Goal: Transaction & Acquisition: Register for event/course

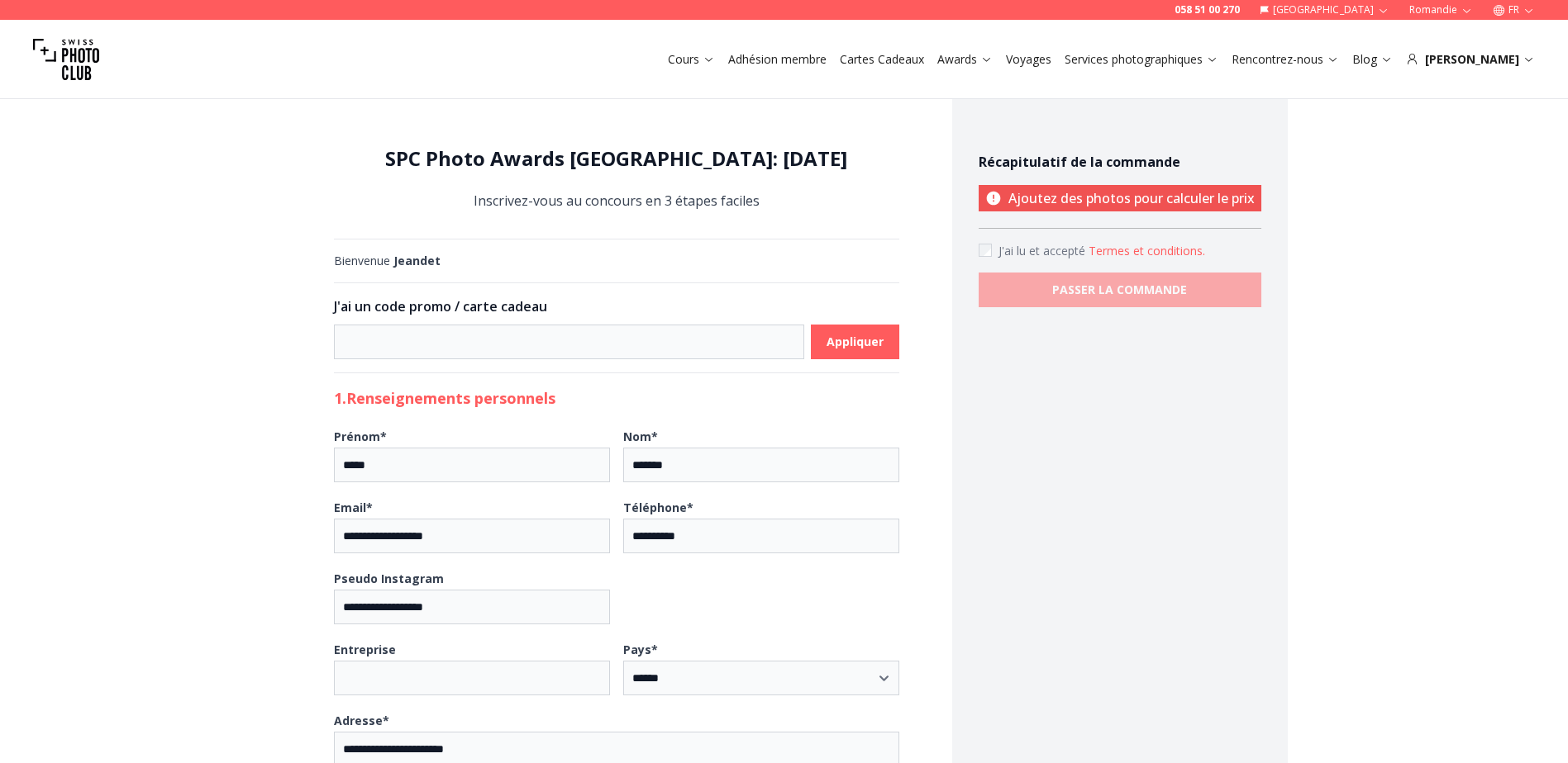
click at [1494, 49] on div "Cours Adhésion membre Cartes Cadeaux Awards Voyages Services photographiques Re…" at bounding box center [784, 59] width 1568 height 79
click at [1492, 54] on div "[PERSON_NAME]" at bounding box center [1470, 59] width 129 height 17
click at [1504, 60] on div "[PERSON_NAME]" at bounding box center [1470, 59] width 129 height 17
click at [1525, 58] on icon at bounding box center [1528, 59] width 8 height 4
click at [1534, 54] on div "Cours Adhésion membre Cartes Cadeaux Awards Voyages Services photographiques Re…" at bounding box center [784, 59] width 1568 height 79
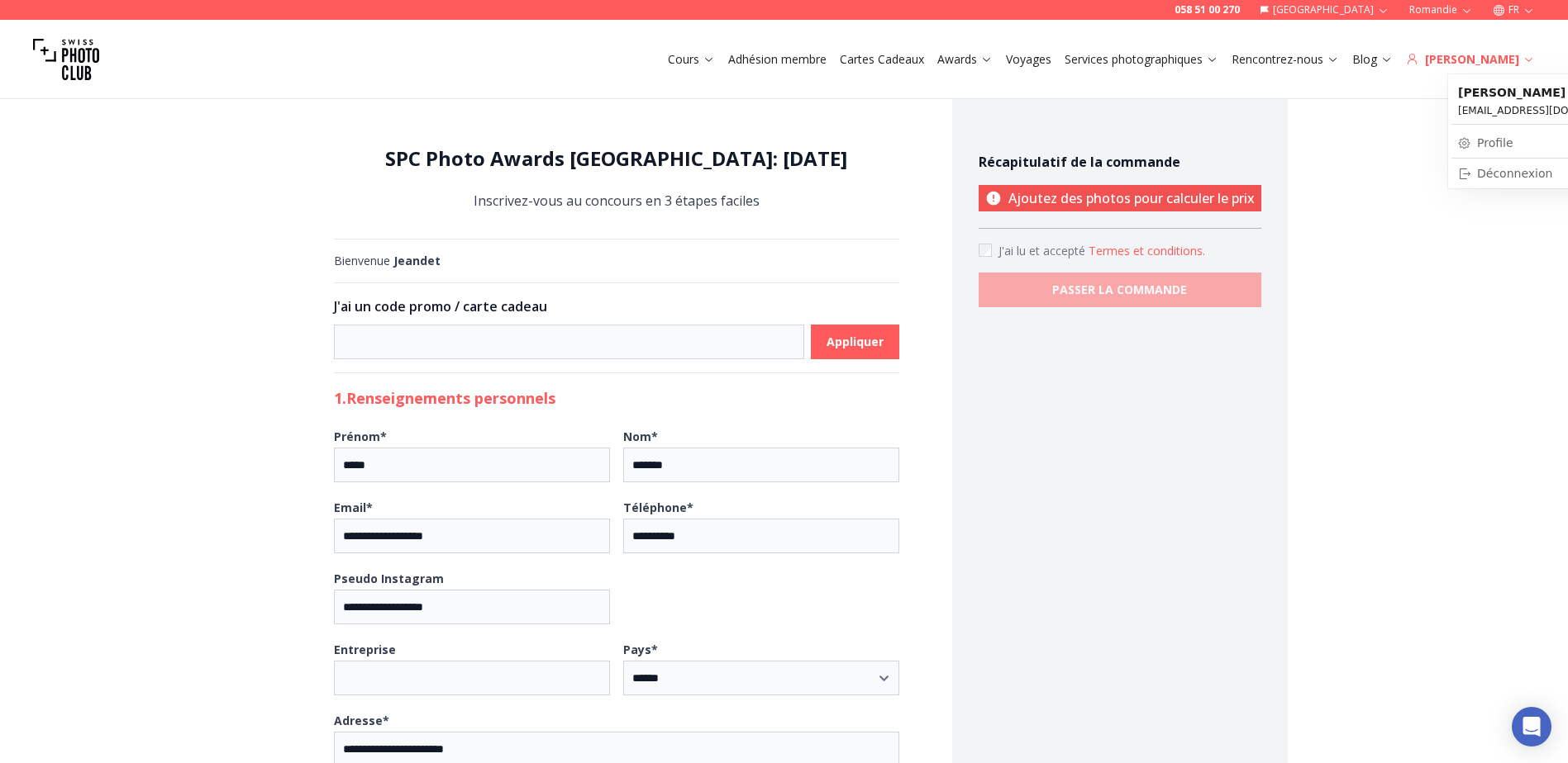
click at [1530, 56] on icon at bounding box center [1528, 58] width 13 height 13
click at [1492, 138] on link "Profile" at bounding box center [1544, 143] width 187 height 23
select select
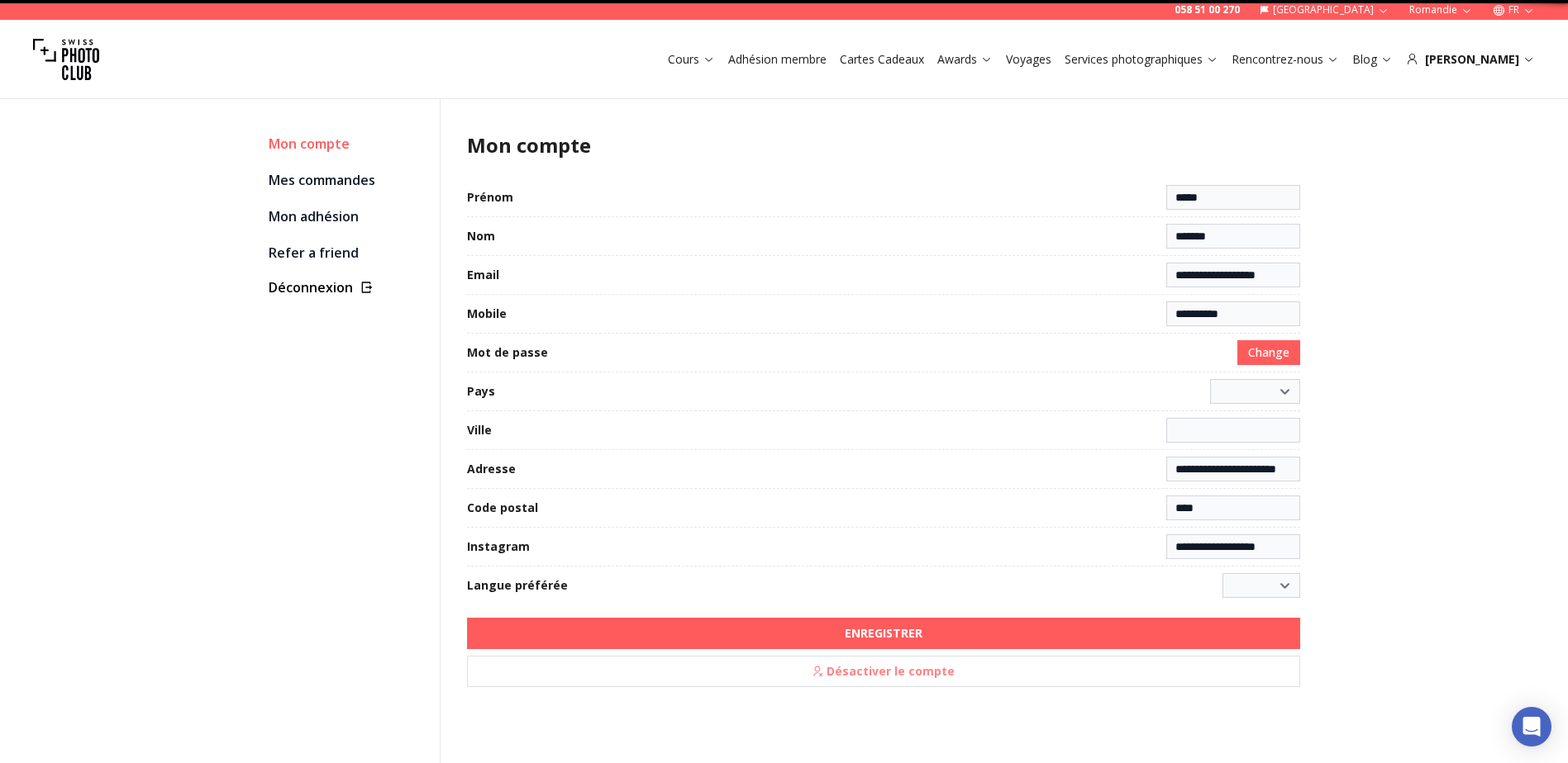
select select "**********"
type input "**********"
select select "******"
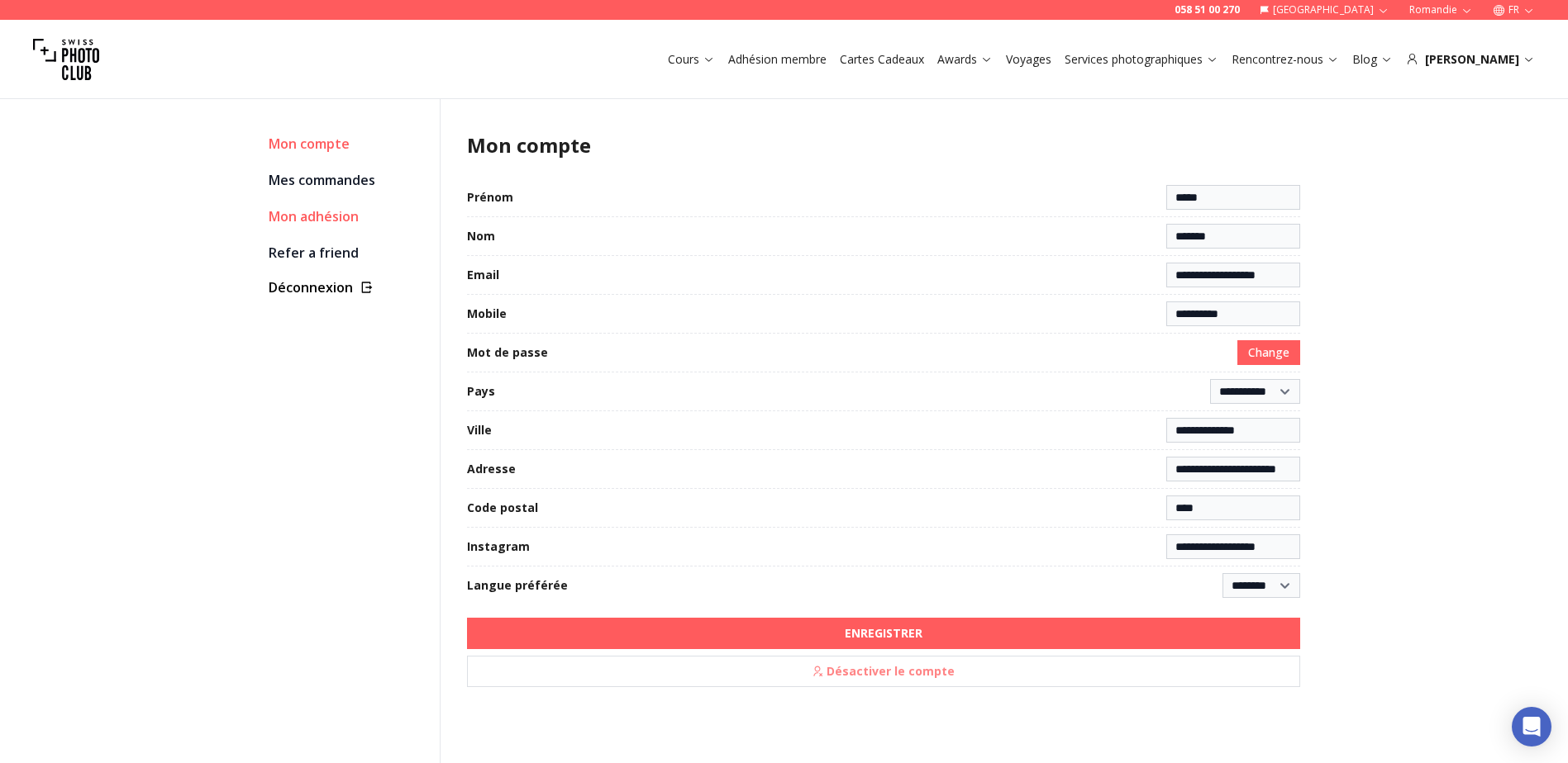
click at [303, 208] on link "Mon adhésion" at bounding box center [346, 216] width 157 height 23
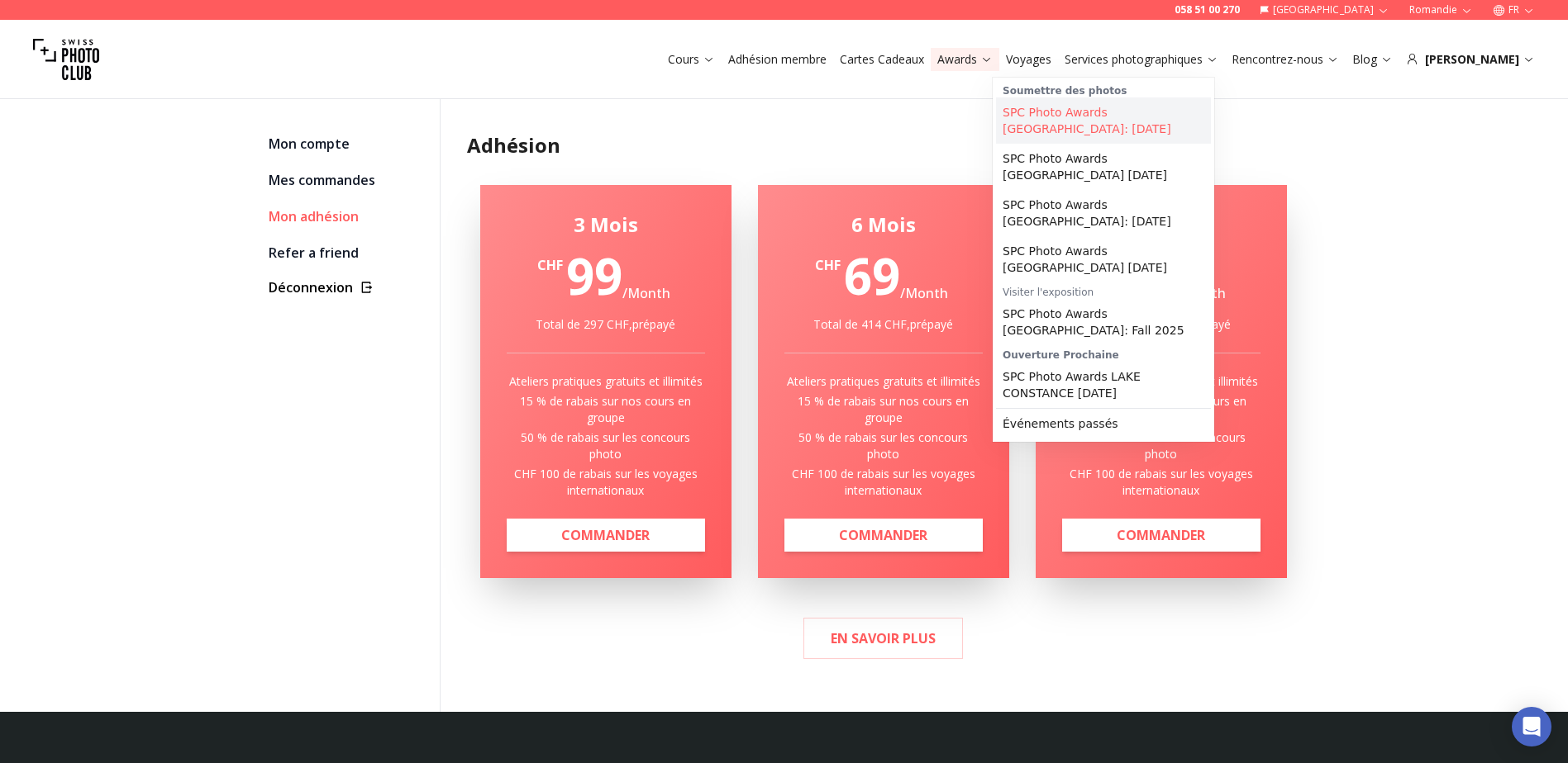
click at [1040, 102] on link "SPC Photo Awards [GEOGRAPHIC_DATA]: [DATE]" at bounding box center [1103, 121] width 215 height 47
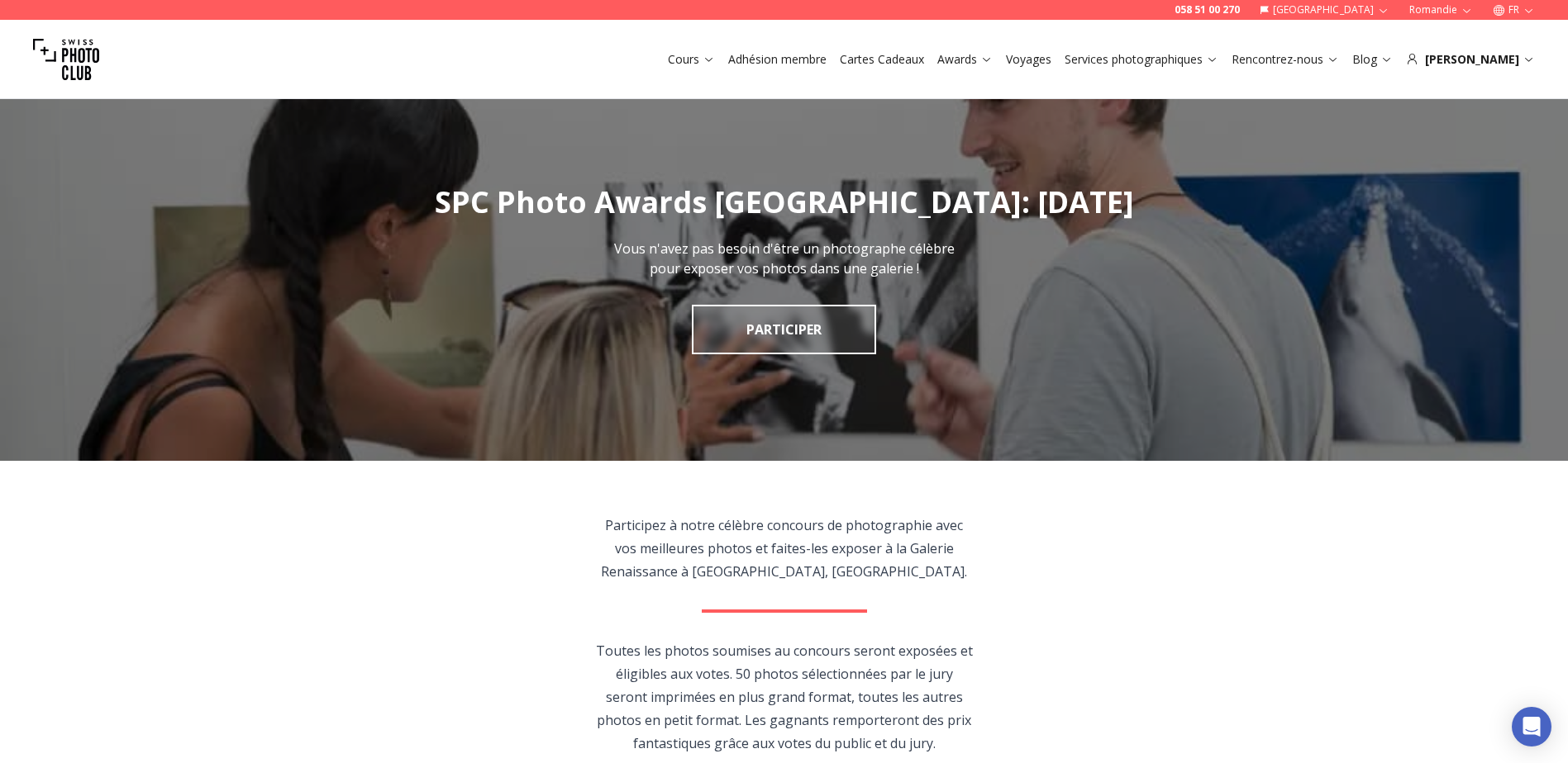
click at [777, 301] on img "1 / 1" at bounding box center [784, 270] width 1568 height 382
click at [785, 323] on link "PARTICIPER" at bounding box center [784, 330] width 184 height 49
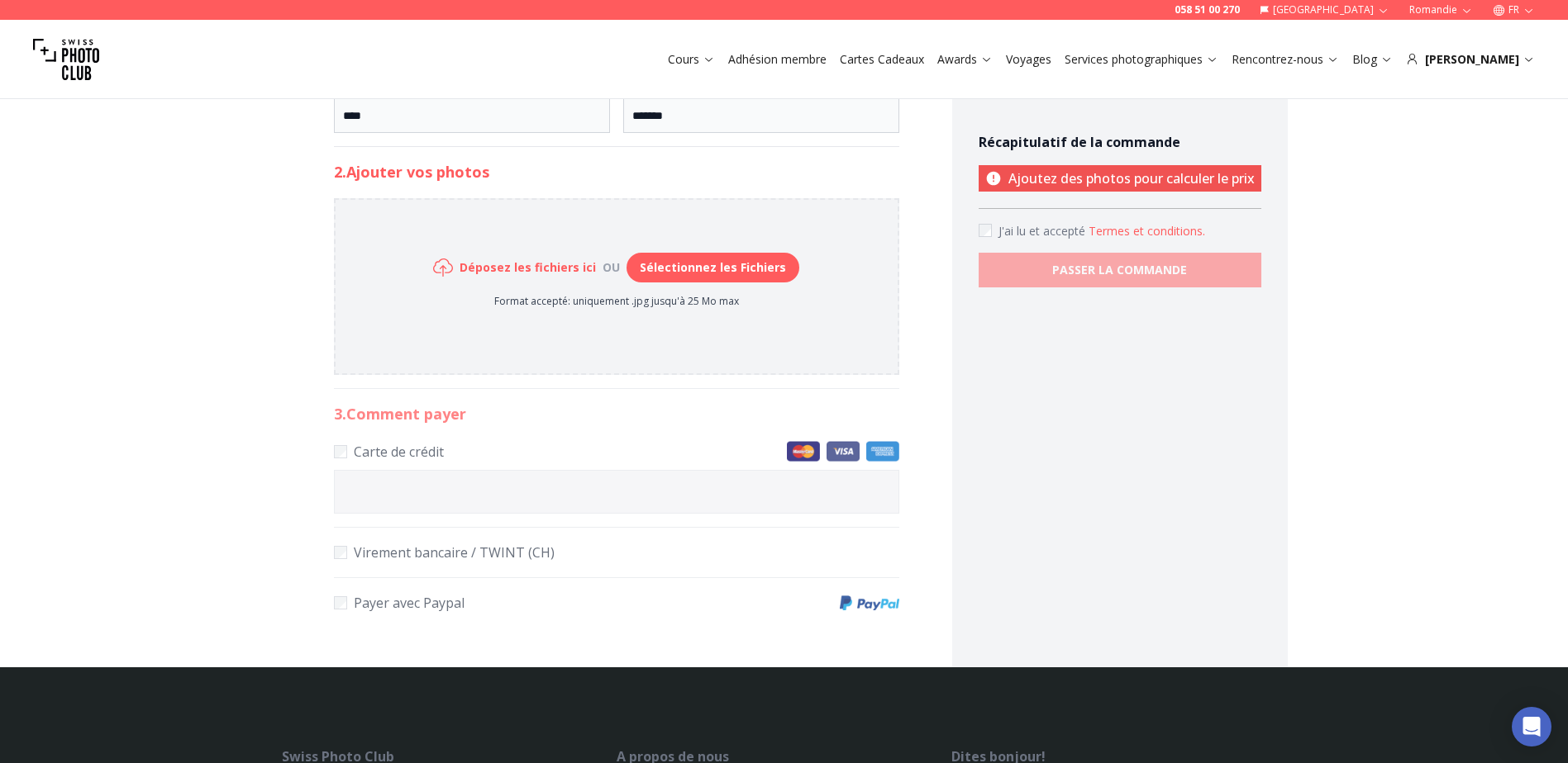
scroll to position [709, 0]
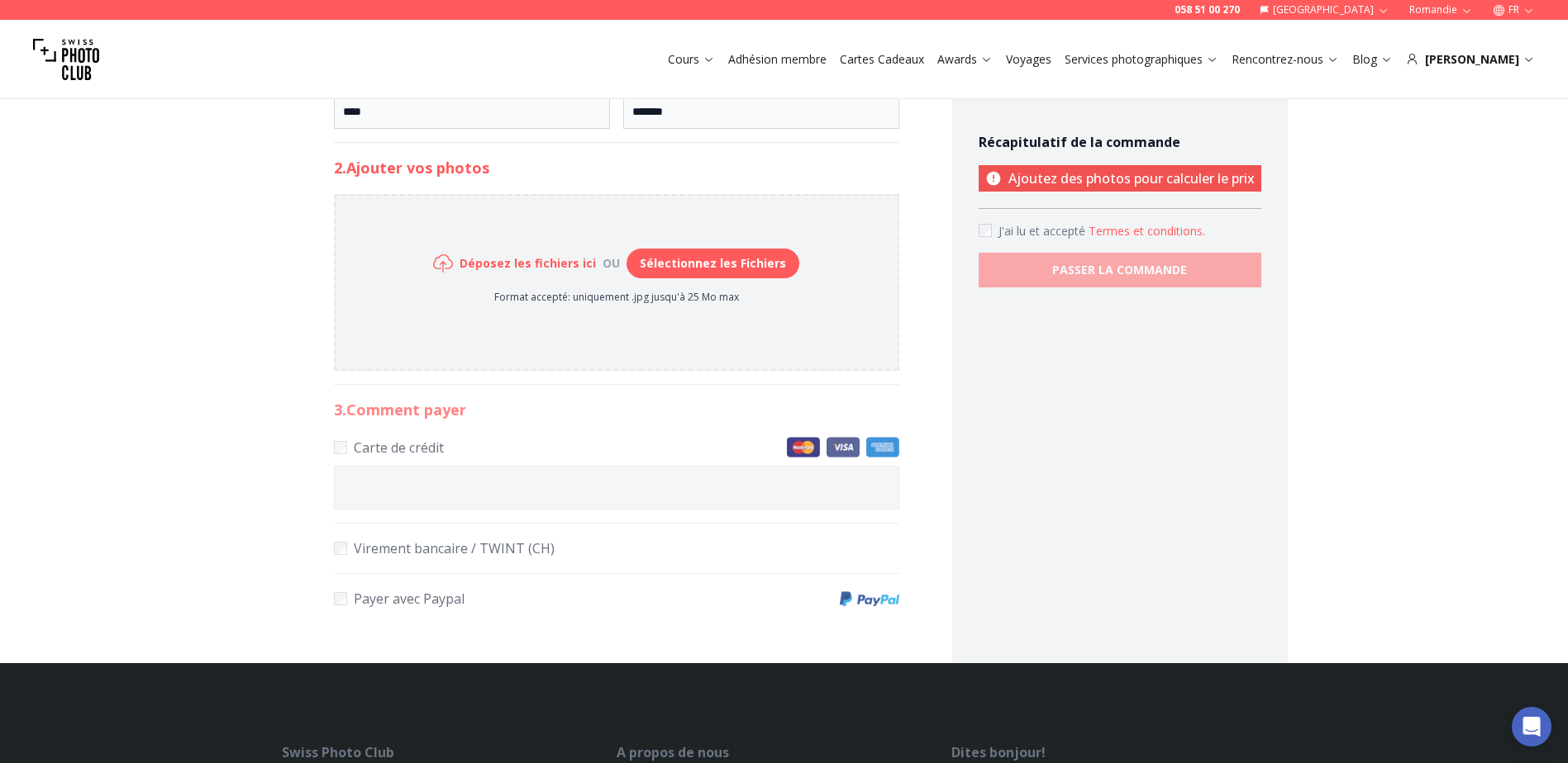
click at [690, 261] on button "Sélectionnez les Fichiers" at bounding box center [713, 263] width 172 height 30
